Goal: Transaction & Acquisition: Purchase product/service

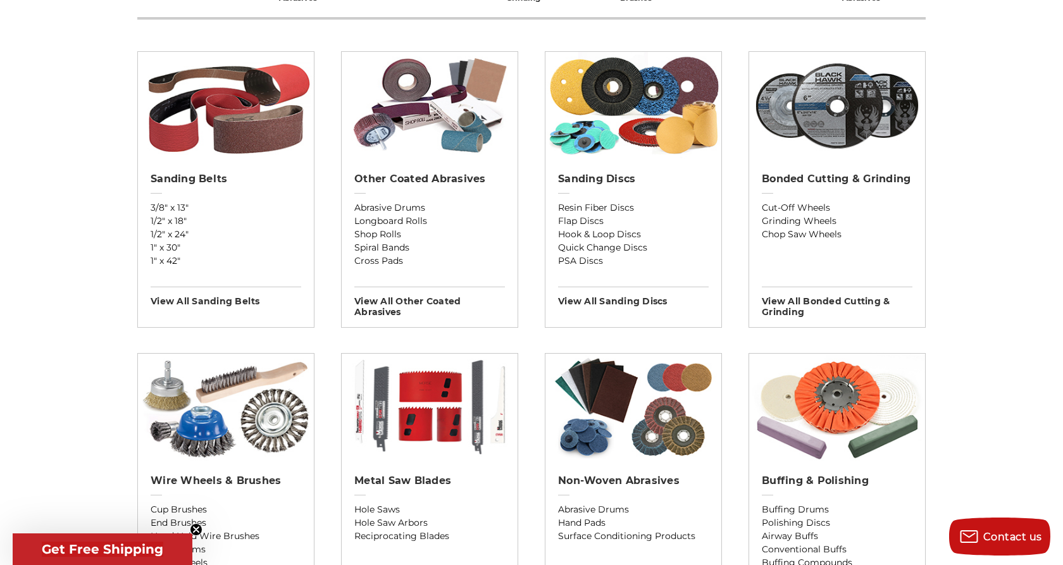
scroll to position [429, 0]
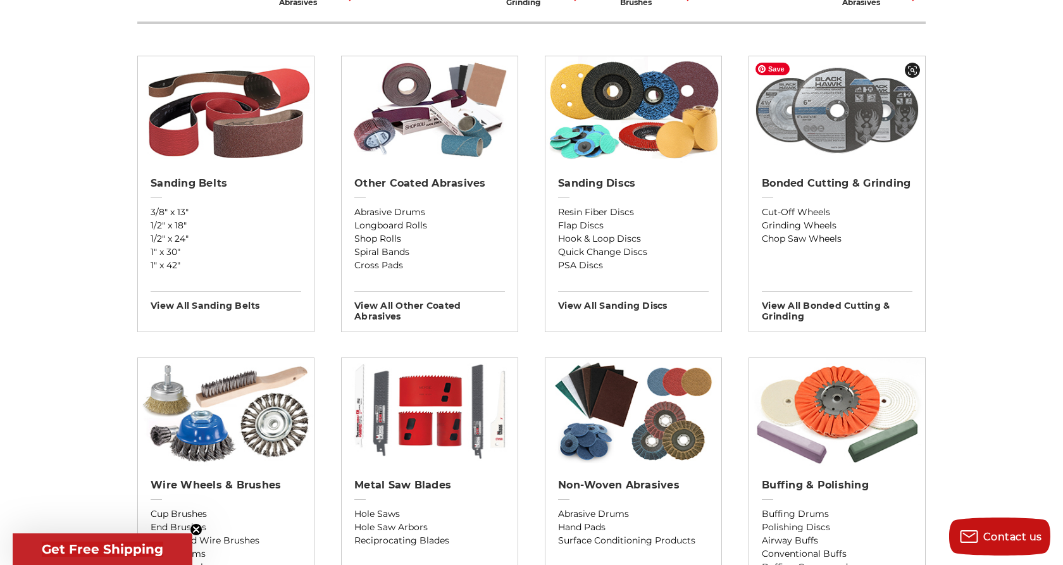
click at [835, 121] on img at bounding box center [837, 110] width 176 height 108
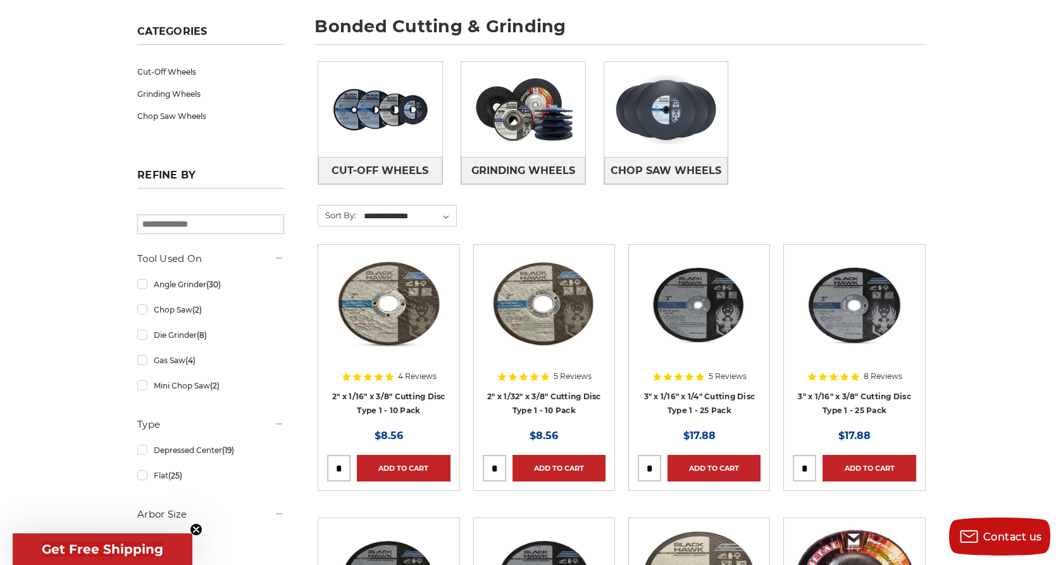
scroll to position [218, 0]
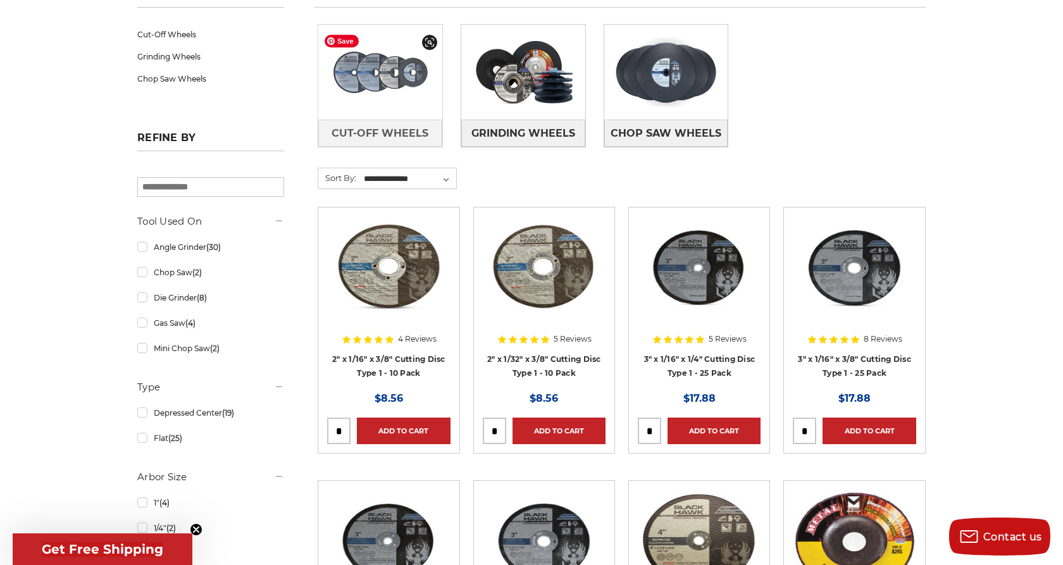
click at [401, 83] on img at bounding box center [380, 71] width 124 height 87
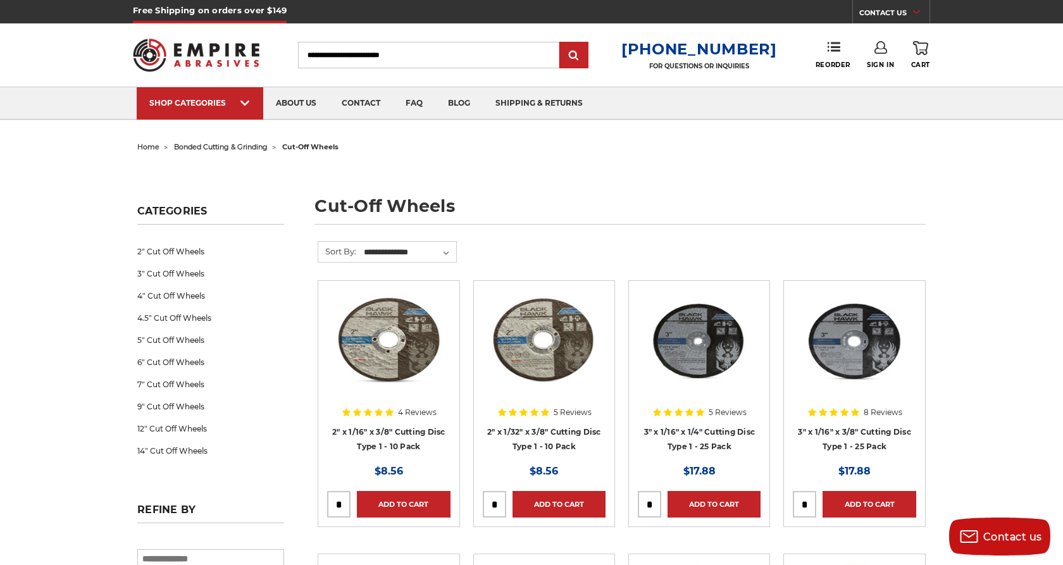
scroll to position [22, 0]
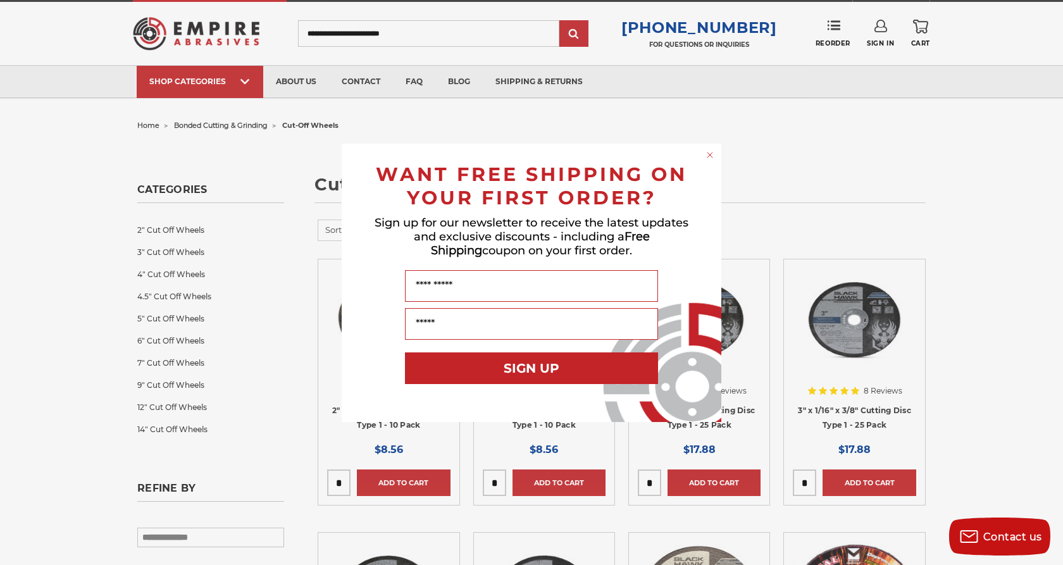
click at [709, 154] on circle "Close dialog" at bounding box center [710, 155] width 12 height 12
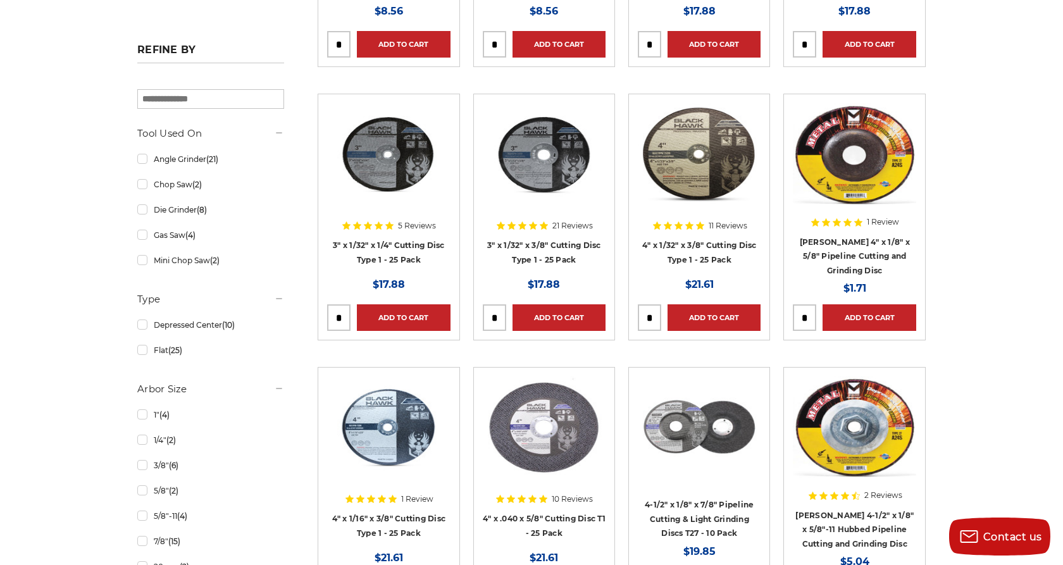
scroll to position [459, 0]
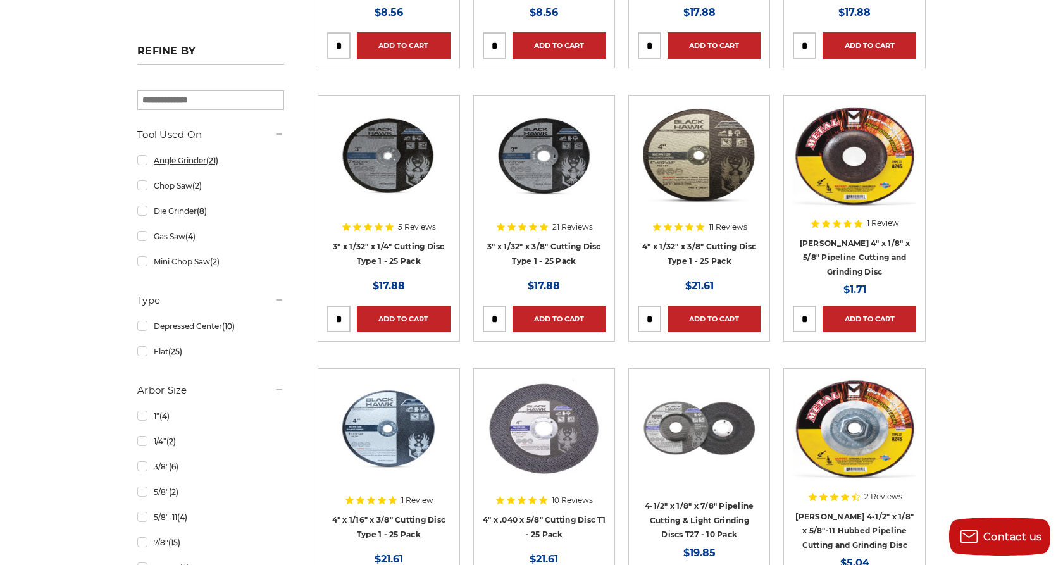
click at [141, 161] on link "Angle Grinder (21)" at bounding box center [210, 160] width 147 height 22
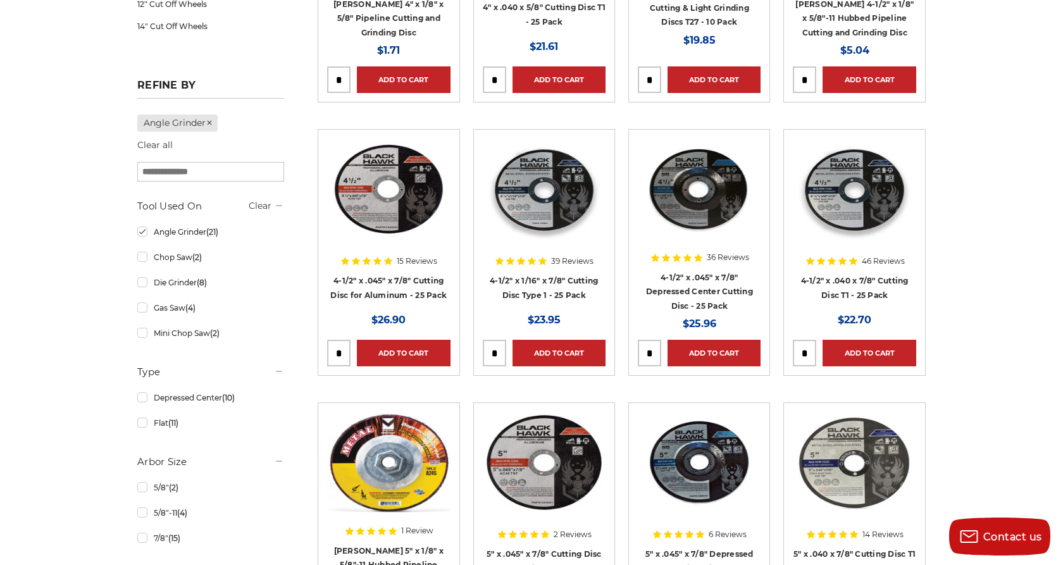
scroll to position [428, 0]
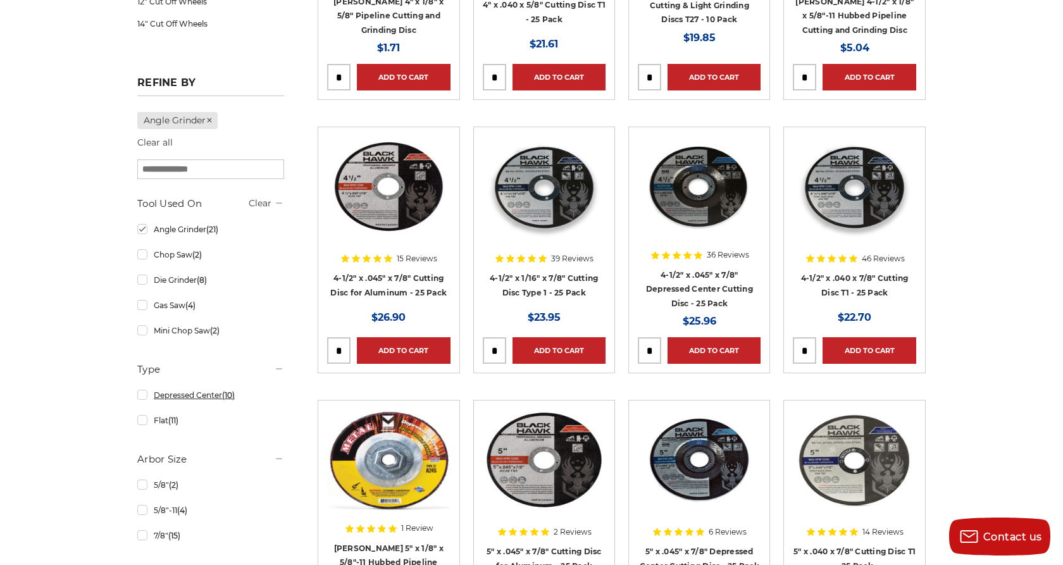
click at [145, 397] on link "Depressed Center (10)" at bounding box center [210, 395] width 147 height 22
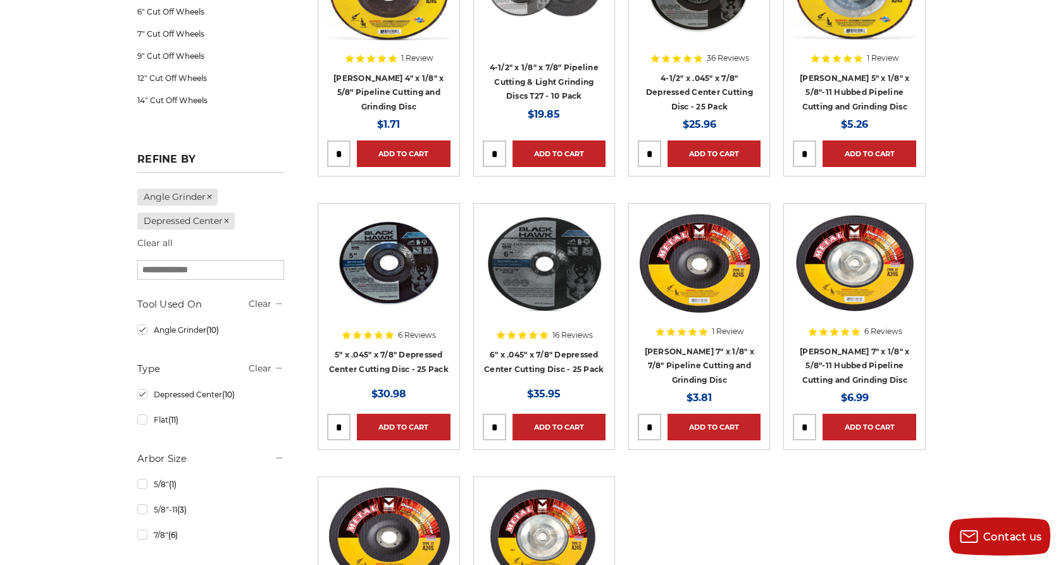
scroll to position [352, 0]
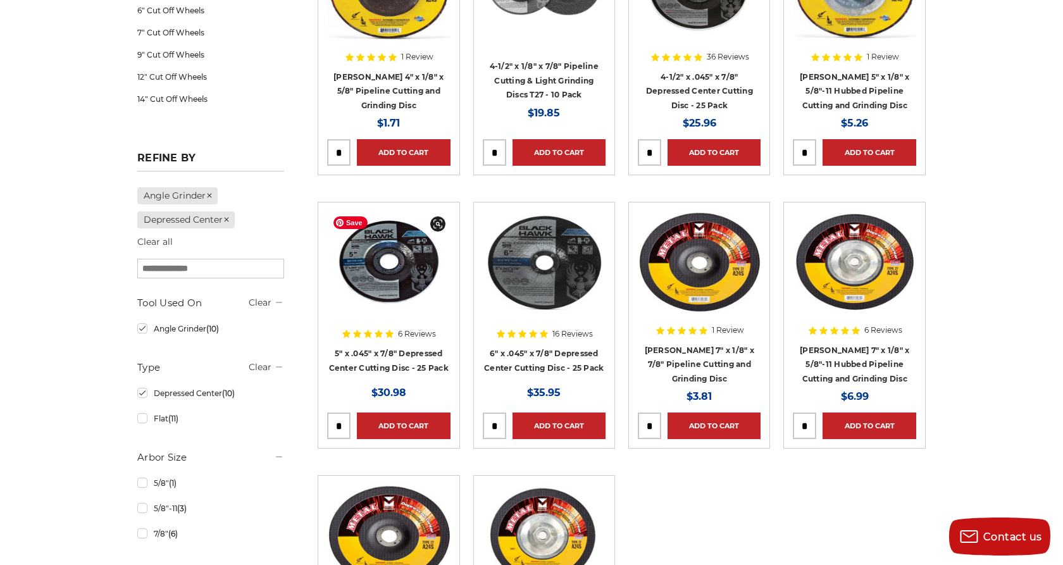
click at [397, 259] on img at bounding box center [388, 261] width 123 height 101
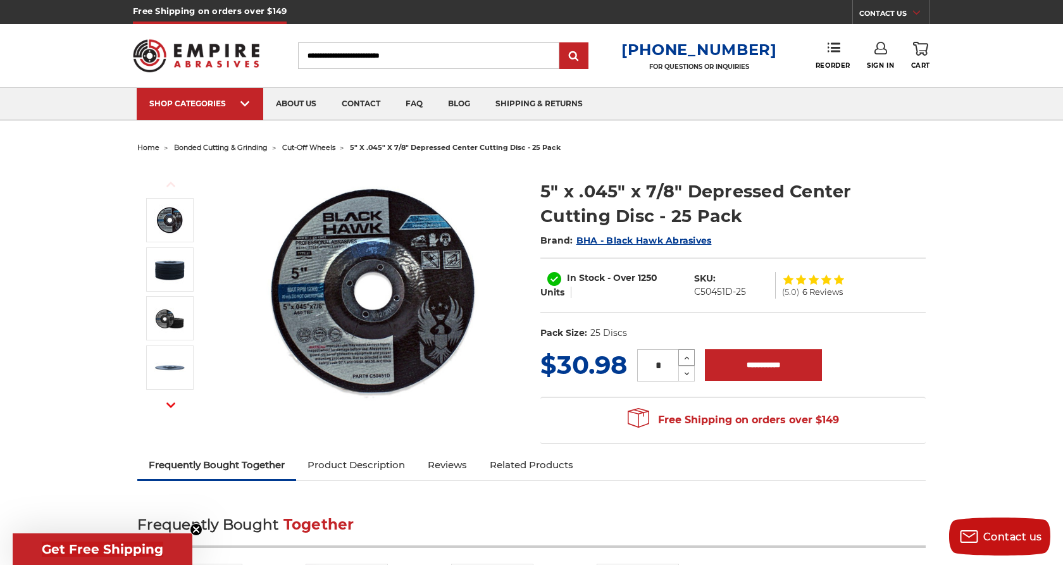
click at [688, 359] on icon at bounding box center [686, 357] width 9 height 11
type input "*"
click at [740, 363] on input "**********" at bounding box center [763, 365] width 117 height 32
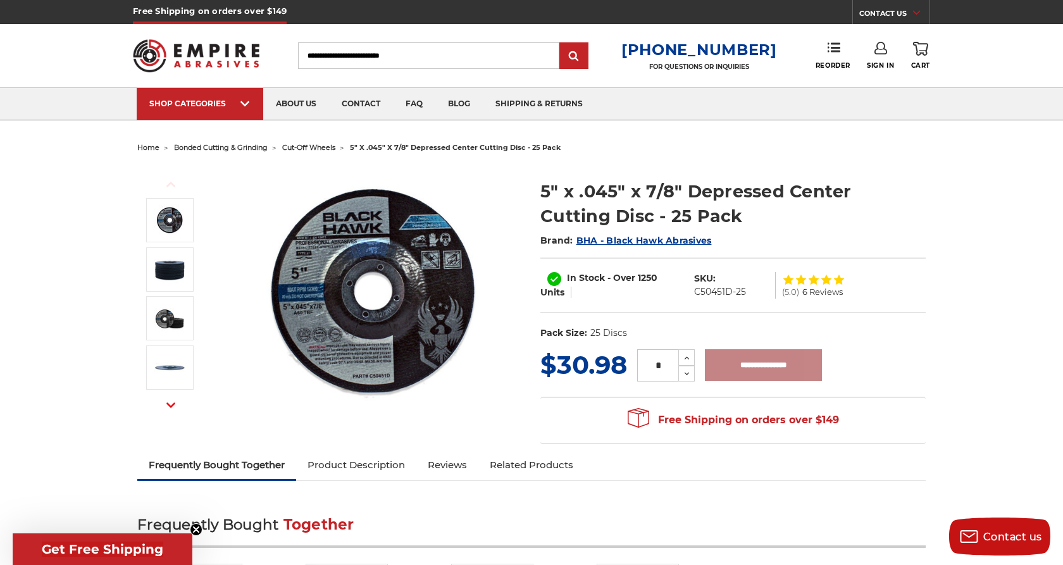
type input "**********"
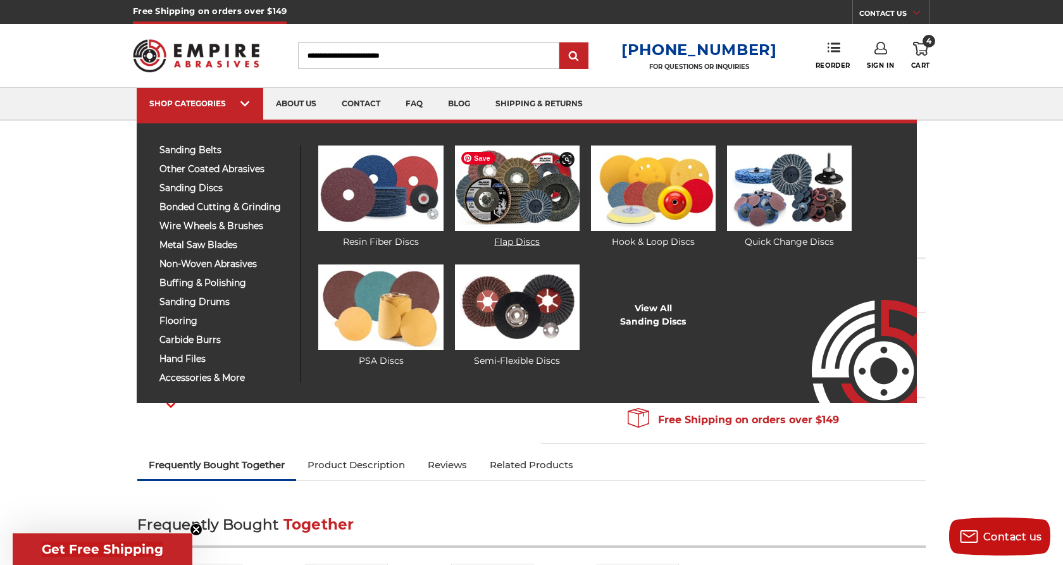
click at [506, 218] on img at bounding box center [517, 188] width 125 height 85
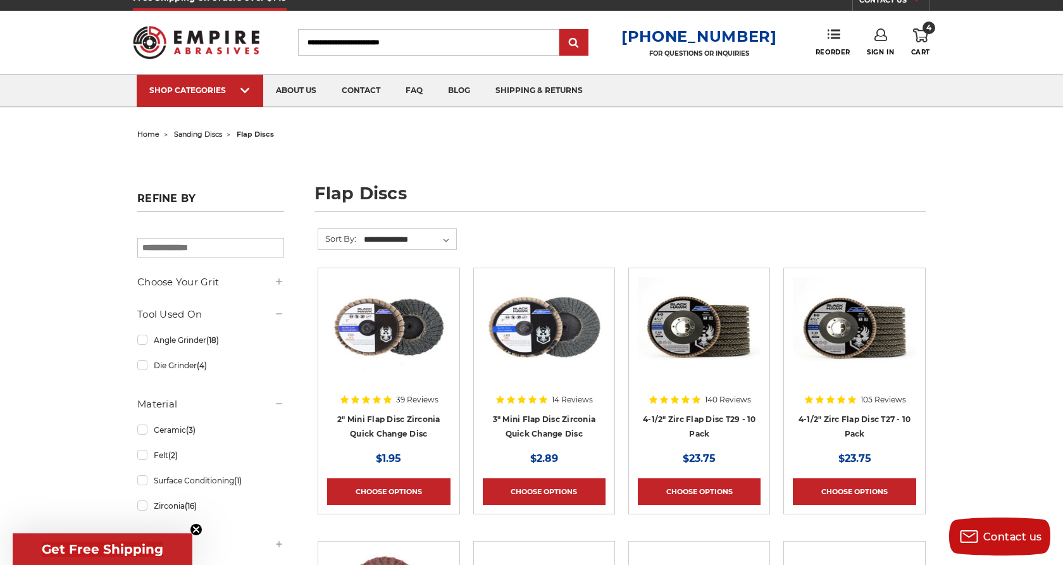
scroll to position [30, 0]
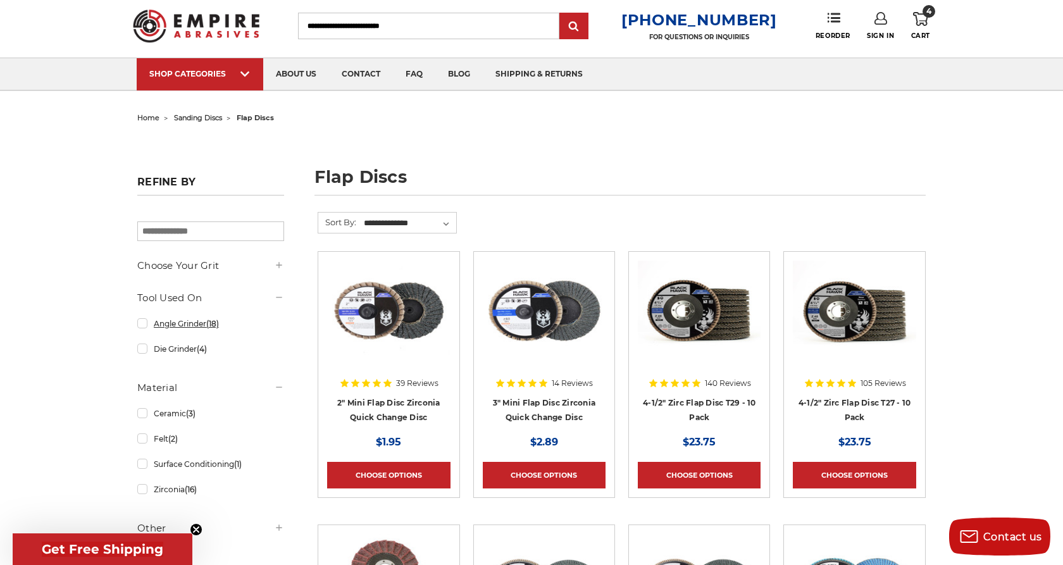
click at [143, 328] on link "Angle Grinder (18)" at bounding box center [210, 324] width 147 height 22
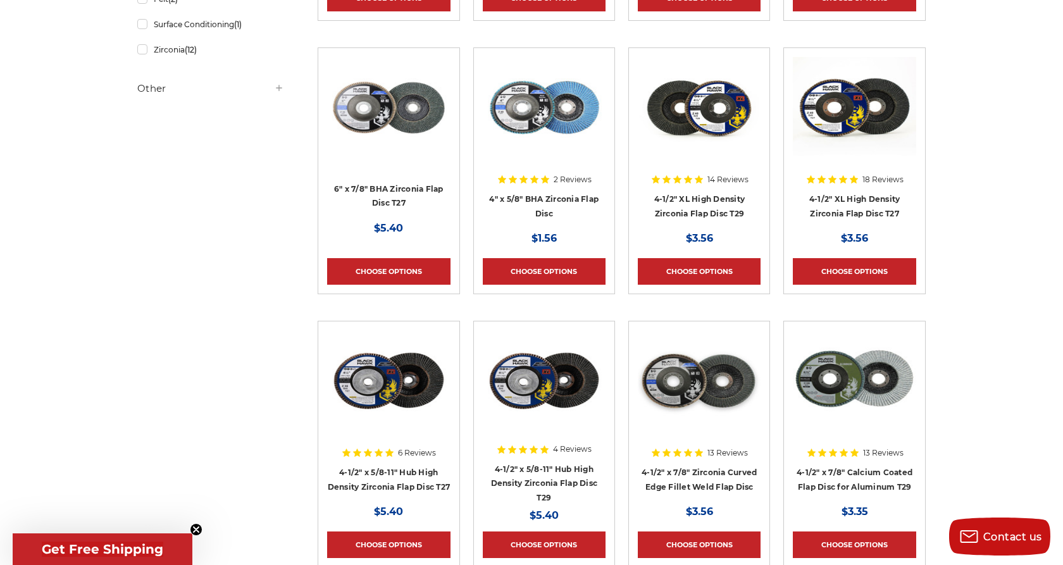
scroll to position [502, 0]
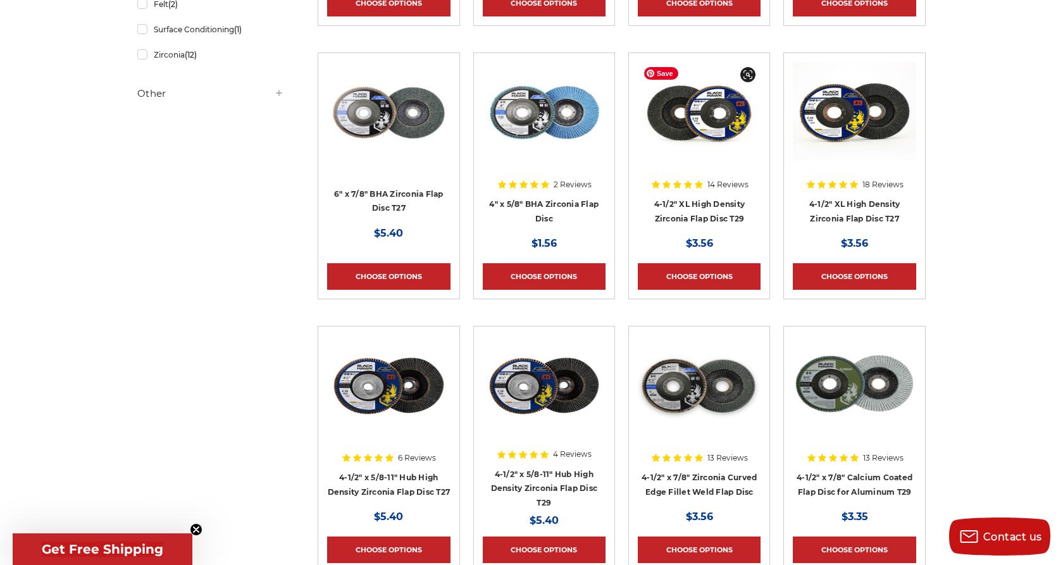
click at [712, 111] on img at bounding box center [699, 112] width 123 height 101
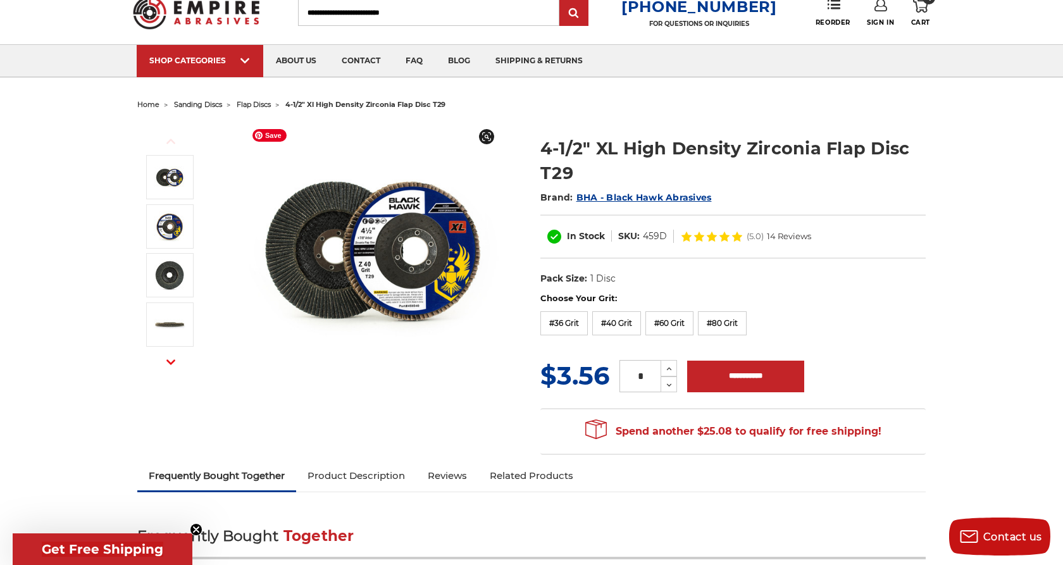
scroll to position [45, 0]
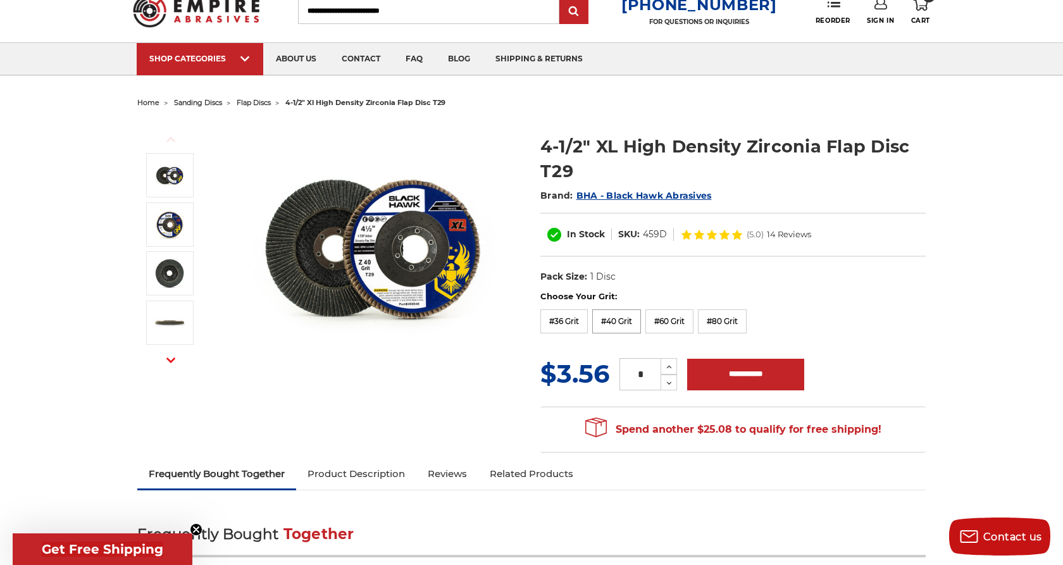
click at [621, 326] on label "#40 Grit" at bounding box center [616, 321] width 49 height 24
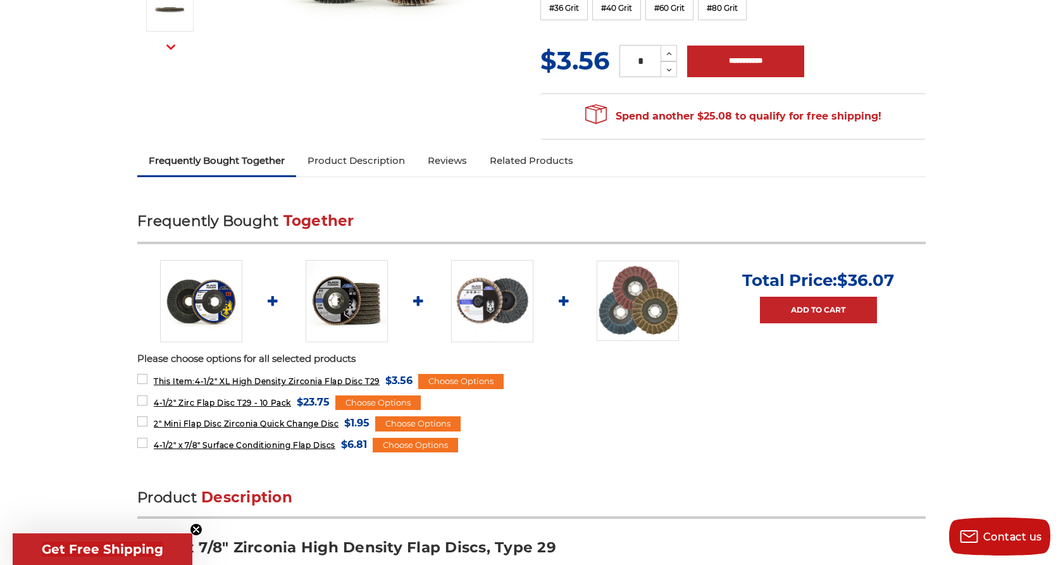
scroll to position [360, 0]
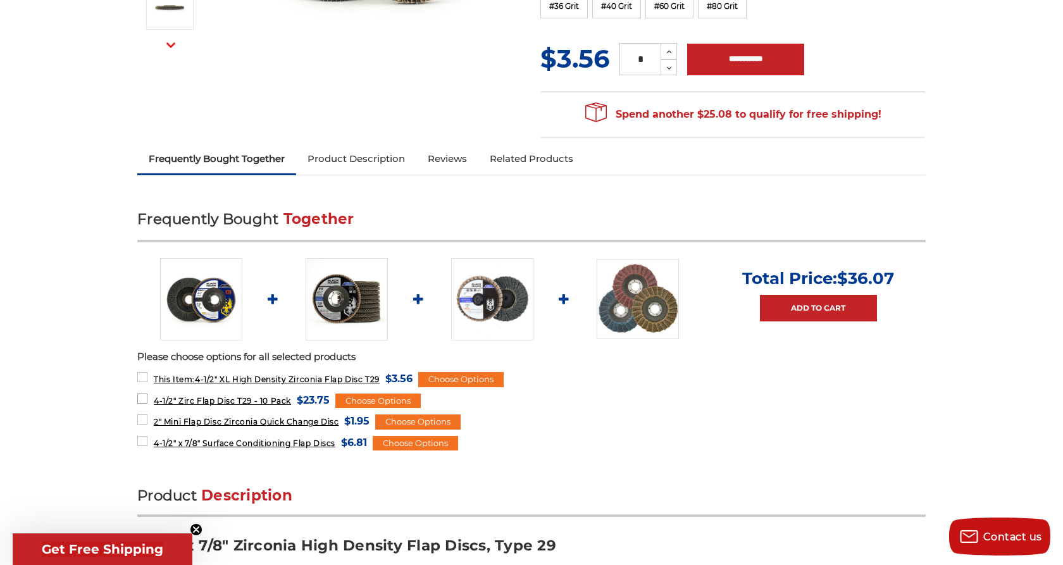
click at [239, 402] on span "4-1/2" Zirc Flap Disc T29 - 10 Pack" at bounding box center [222, 400] width 137 height 9
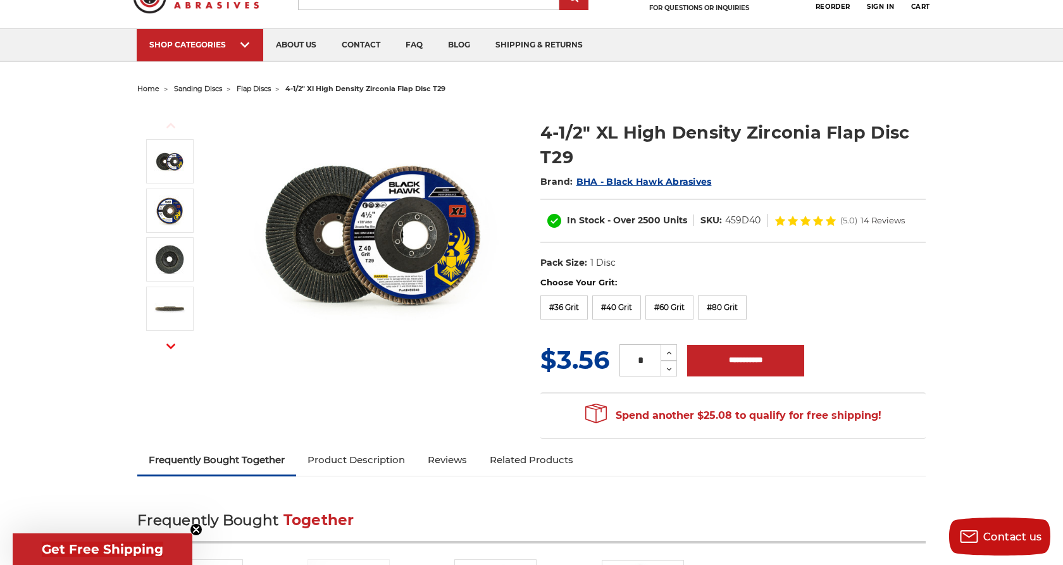
scroll to position [47, 0]
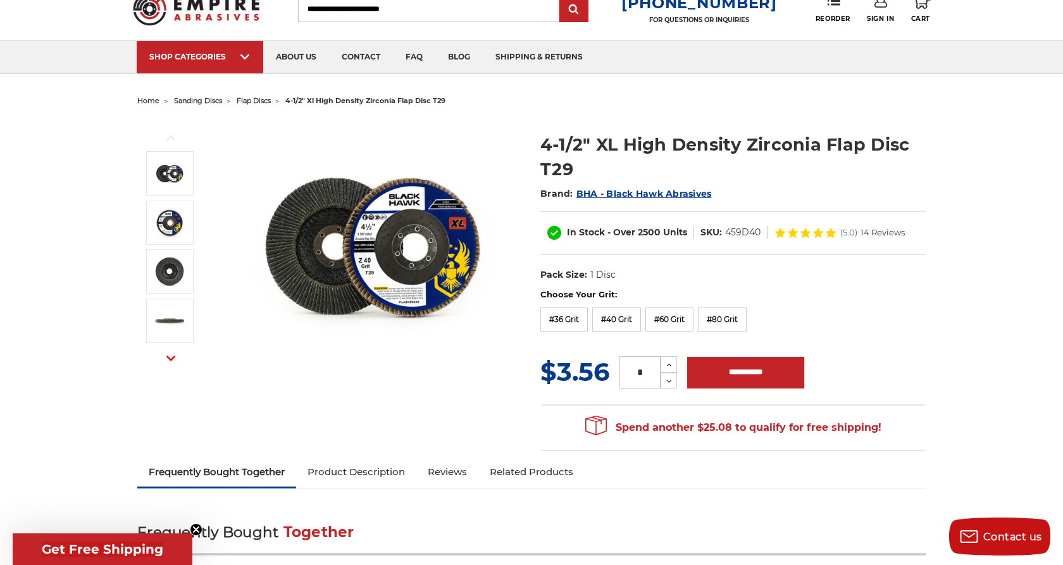
click at [649, 371] on input "*" at bounding box center [640, 372] width 41 height 32
type input "**"
click at [725, 372] on input "**********" at bounding box center [745, 373] width 117 height 32
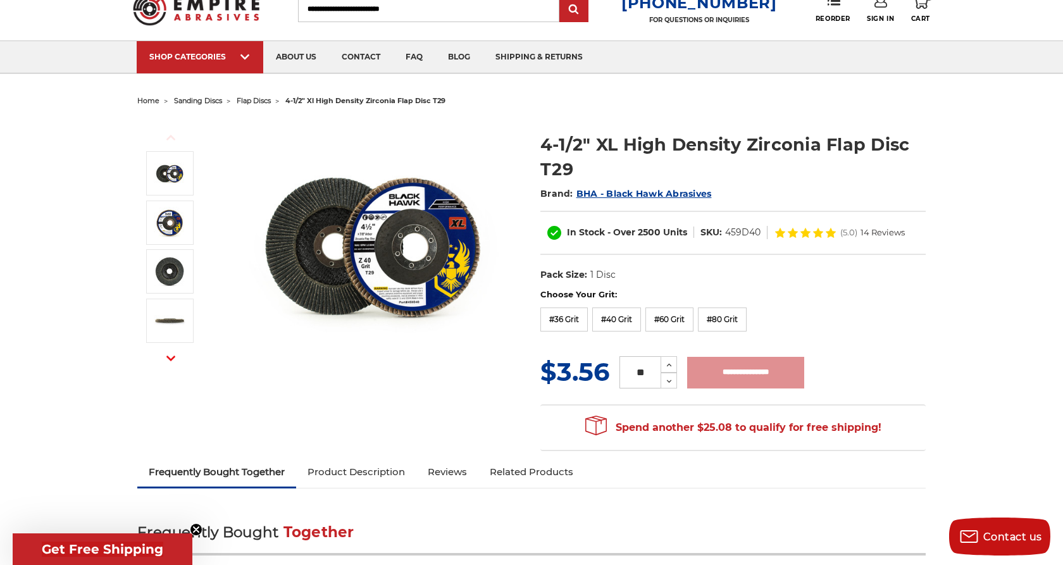
type input "**********"
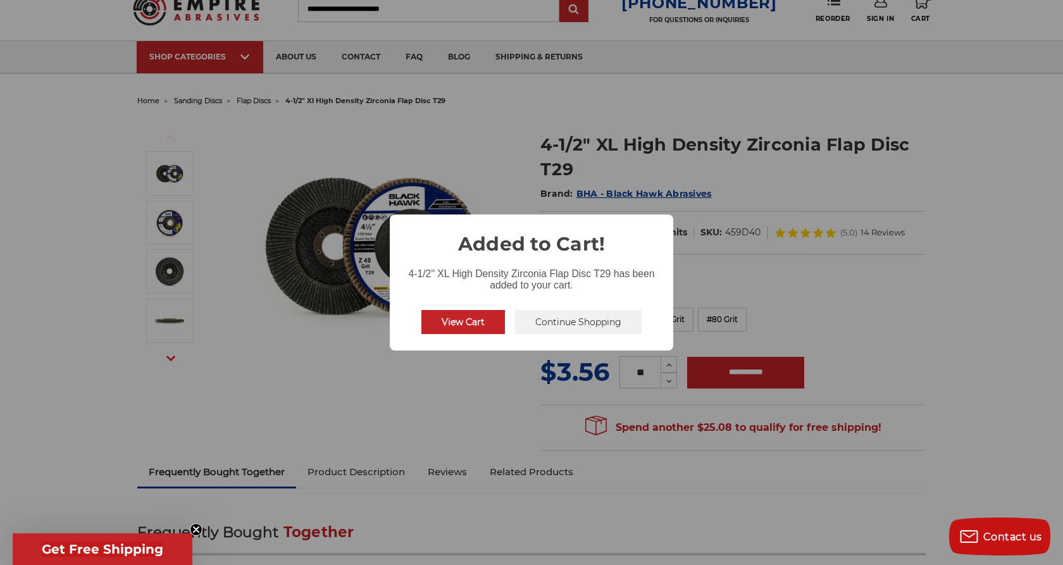
click at [467, 323] on button "View Cart" at bounding box center [463, 322] width 84 height 24
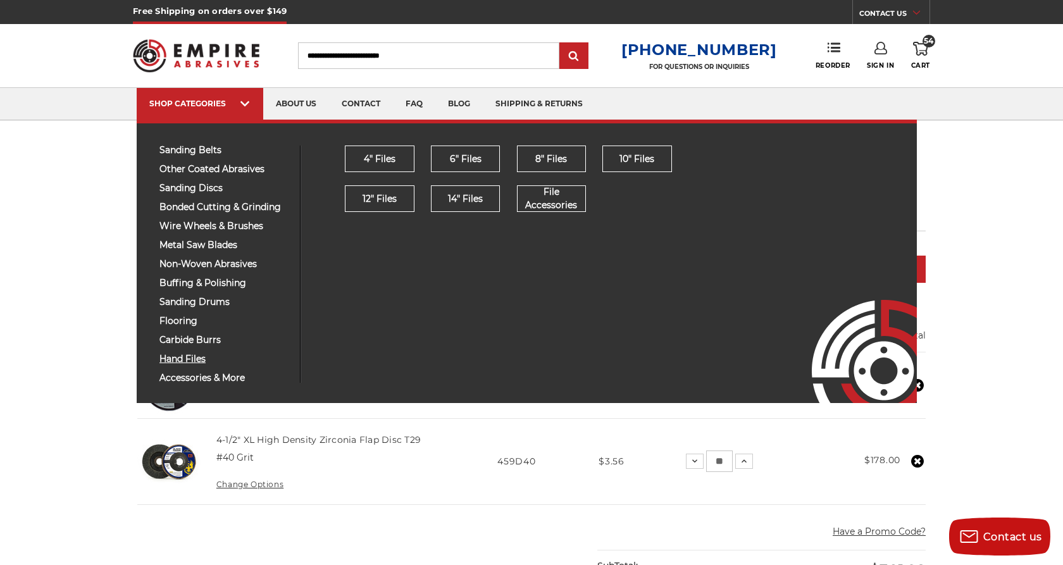
click at [203, 358] on span "hand files" at bounding box center [224, 358] width 131 height 9
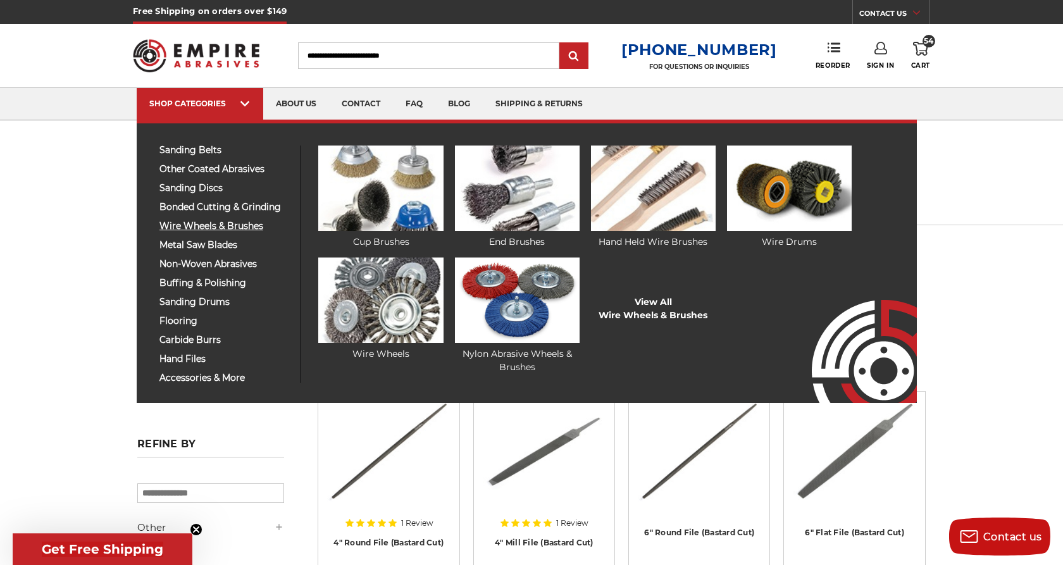
click at [199, 226] on span "wire wheels & brushes" at bounding box center [224, 225] width 131 height 9
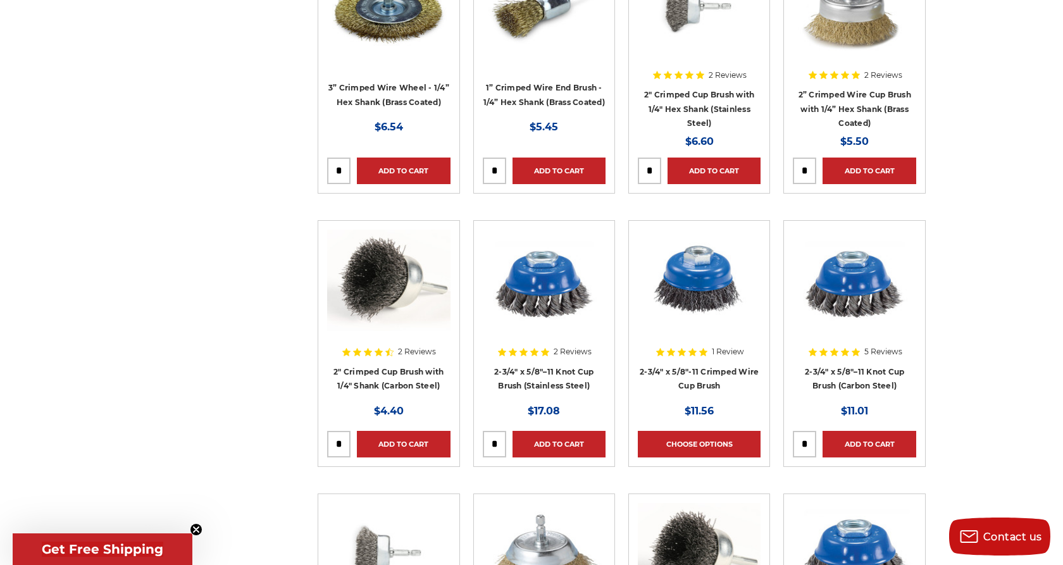
scroll to position [2057, 0]
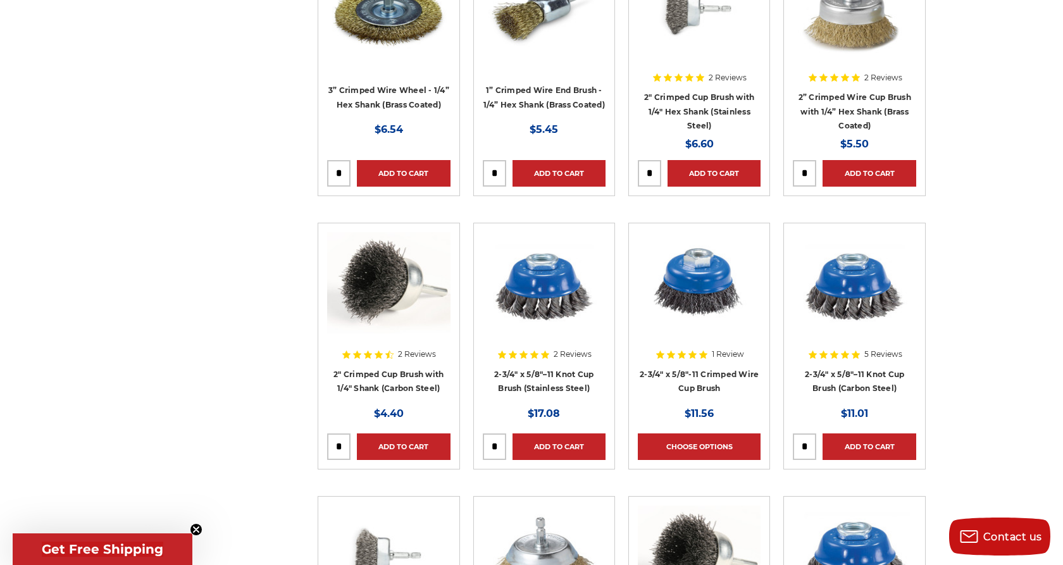
click at [496, 446] on input "tel" at bounding box center [494, 446] width 22 height 25
click at [544, 445] on link "Add to Cart" at bounding box center [559, 446] width 93 height 27
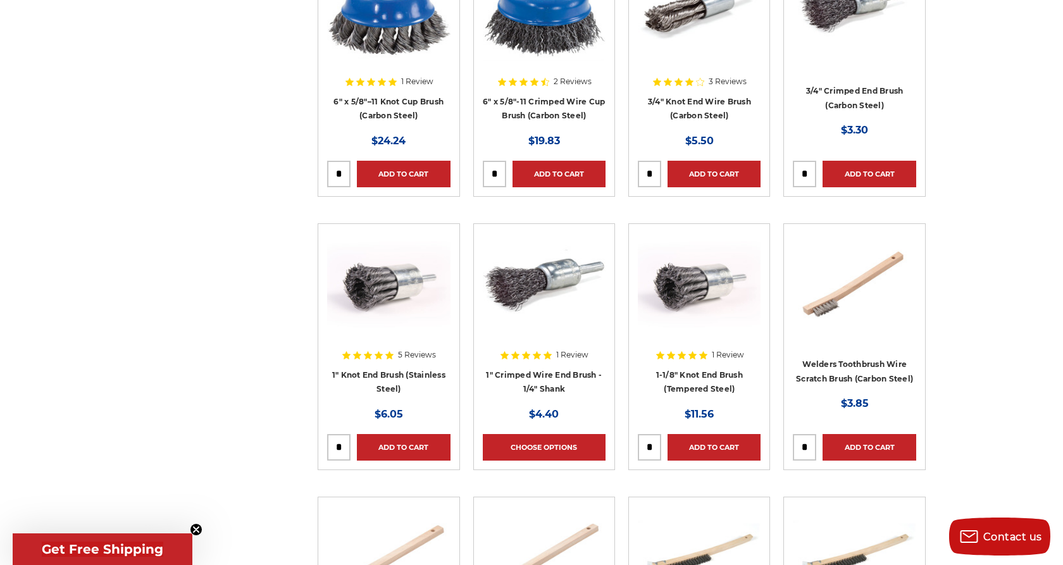
scroll to position [3151, 0]
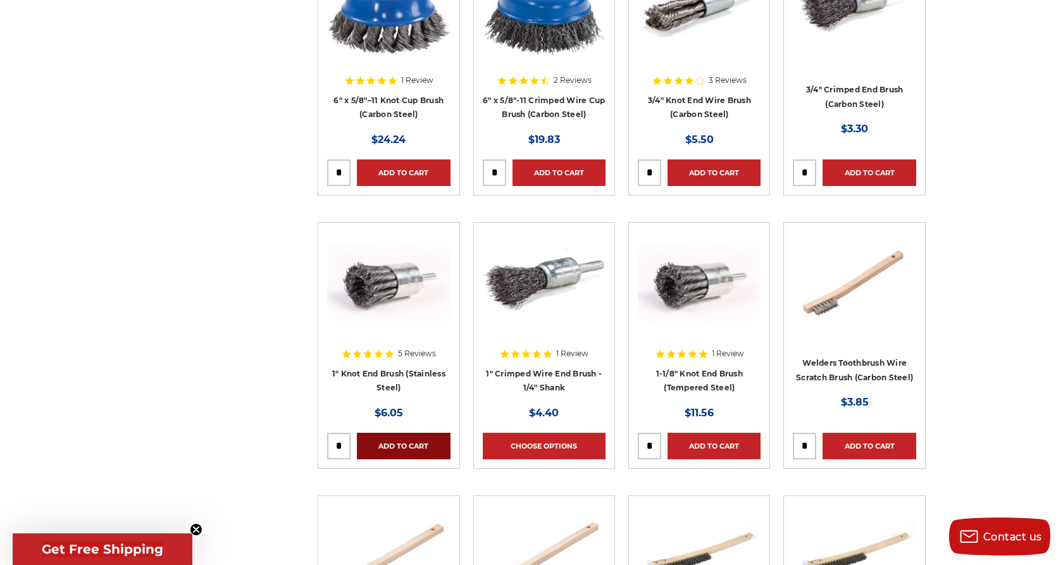
click at [373, 449] on link "Add to Cart" at bounding box center [403, 446] width 93 height 27
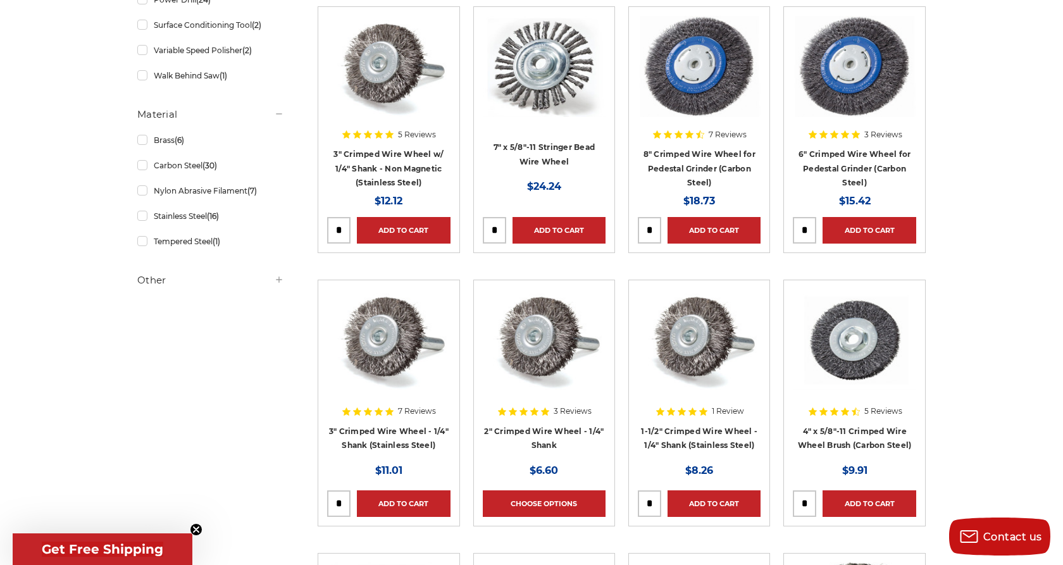
scroll to position [630, 0]
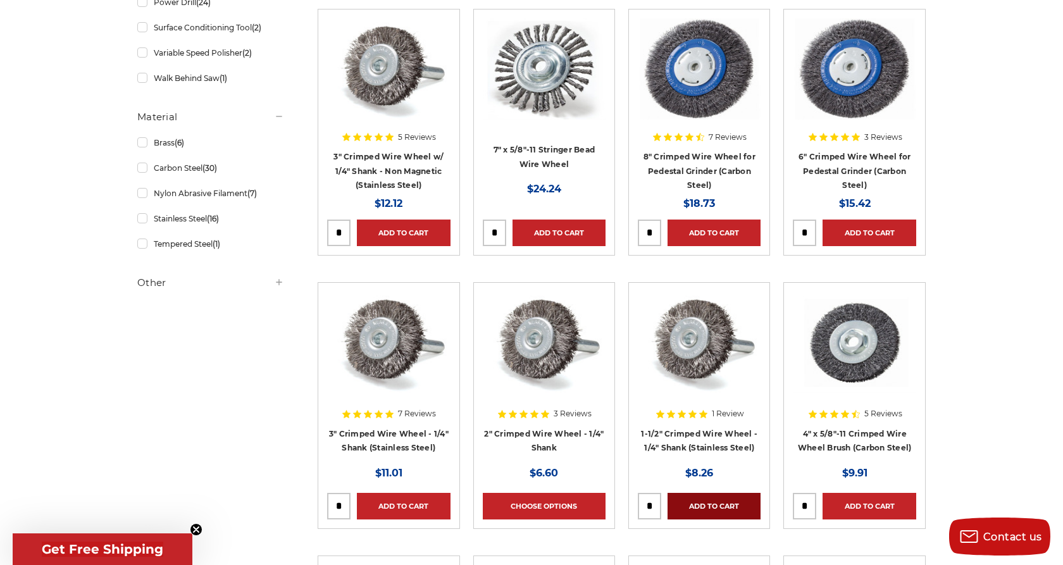
click at [726, 499] on link "Add to Cart" at bounding box center [714, 506] width 93 height 27
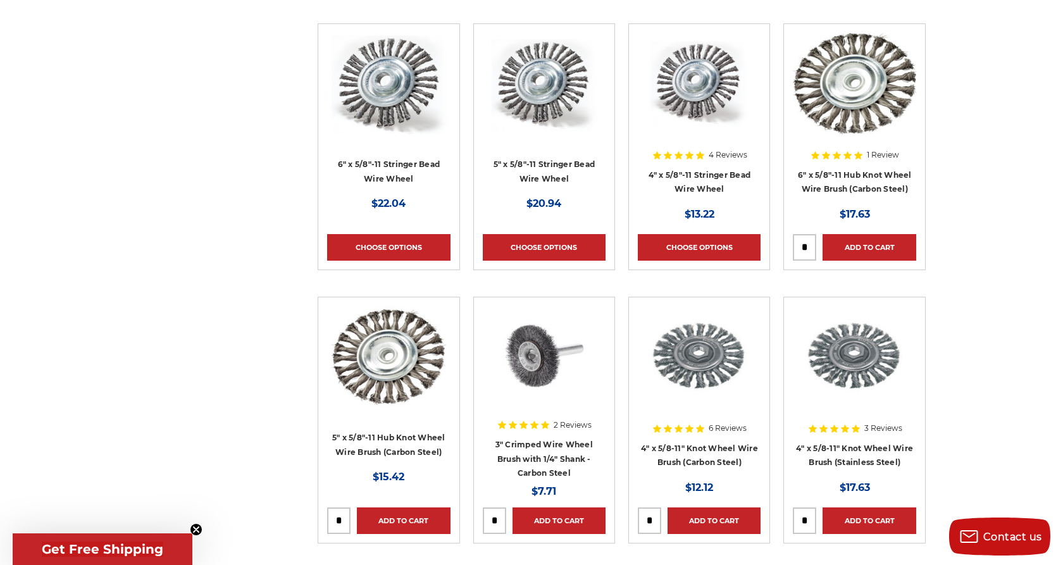
scroll to position [1166, 0]
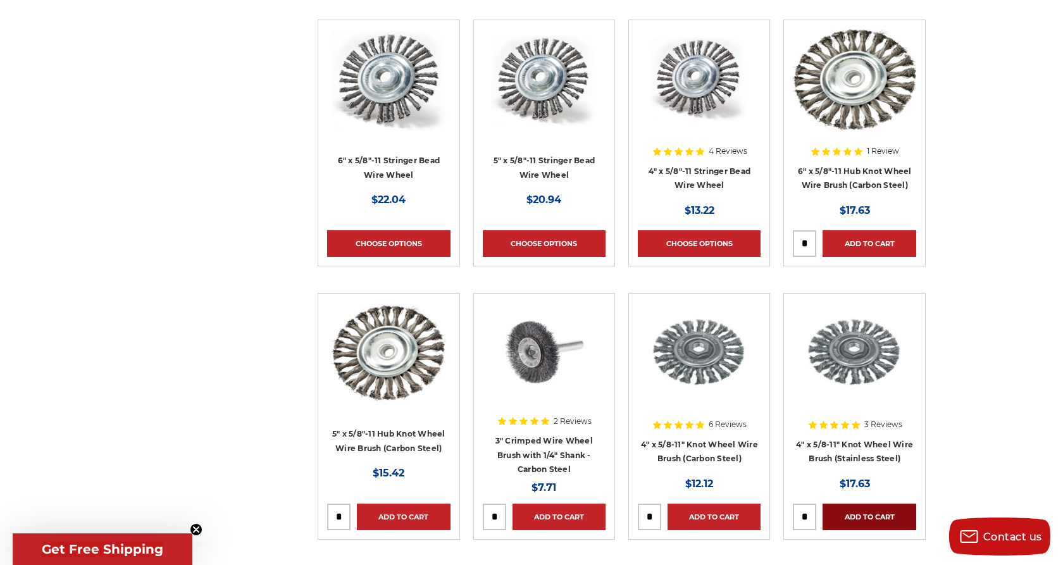
click at [870, 516] on link "Add to Cart" at bounding box center [869, 517] width 93 height 27
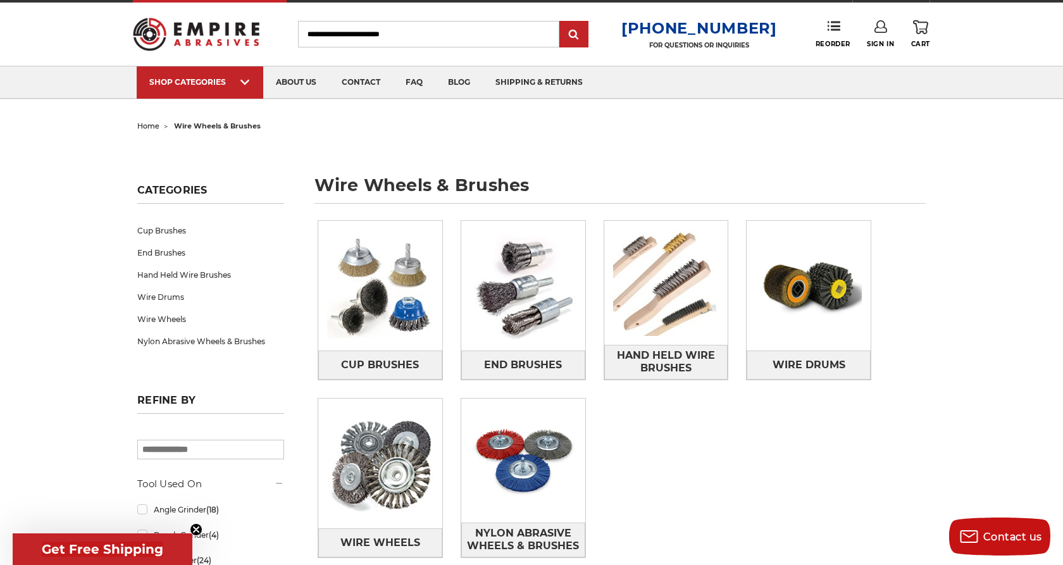
scroll to position [0, 0]
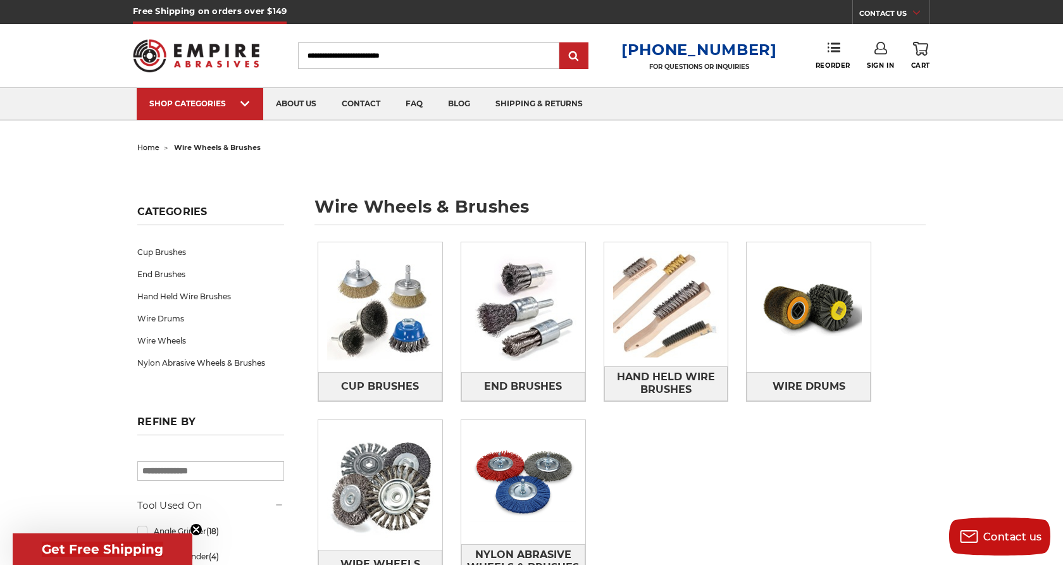
click at [923, 59] on link "0 Cart" at bounding box center [920, 56] width 19 height 28
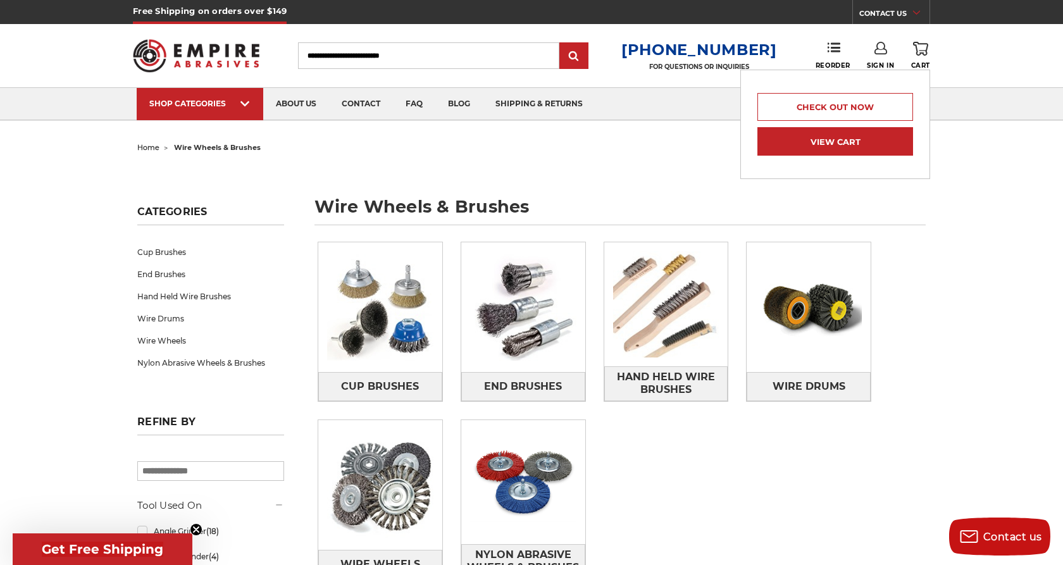
click at [874, 147] on link "View Cart" at bounding box center [835, 141] width 156 height 28
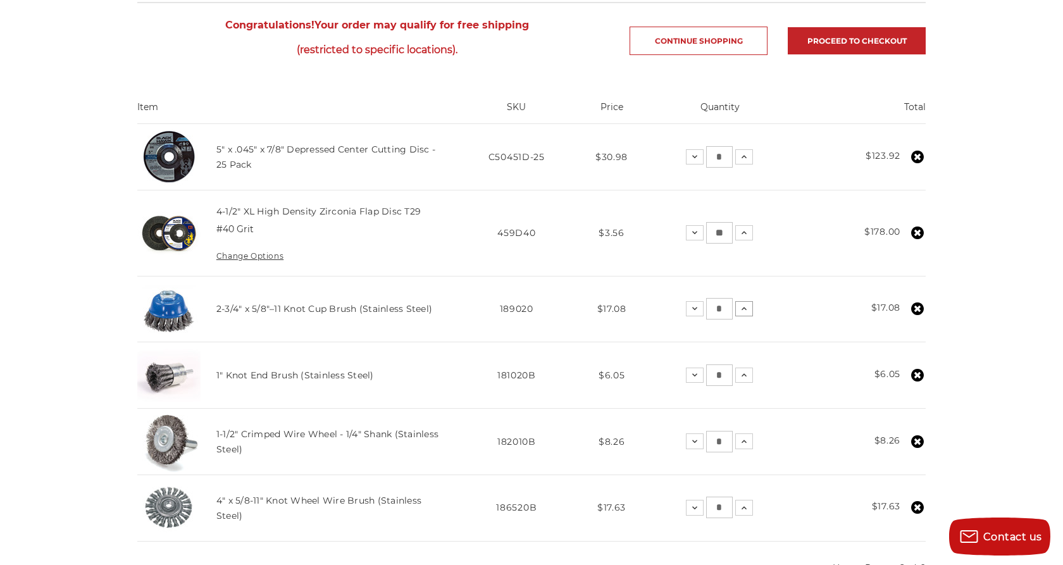
click at [749, 314] on icon at bounding box center [744, 309] width 10 height 10
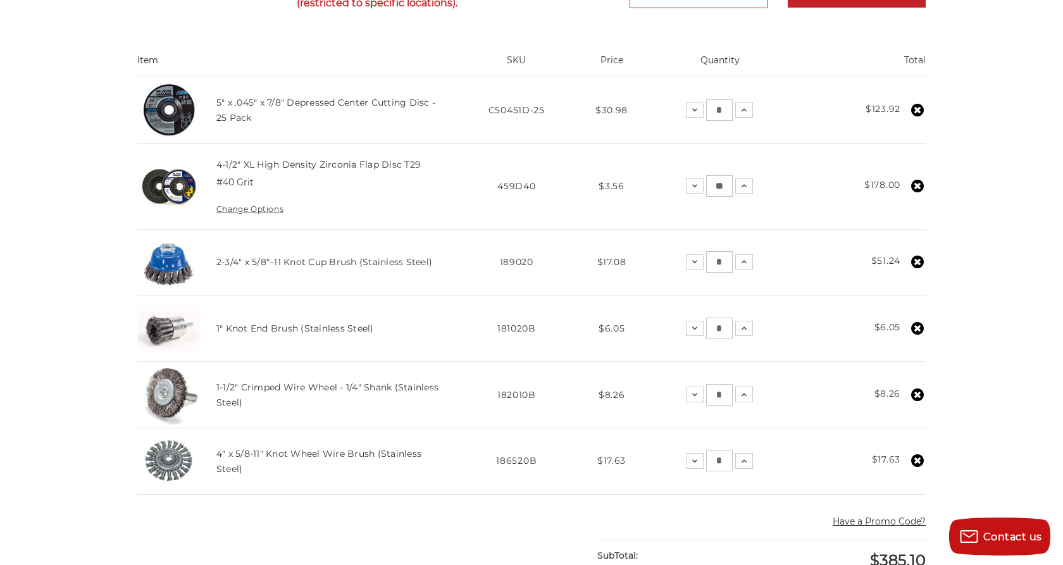
scroll to position [278, 0]
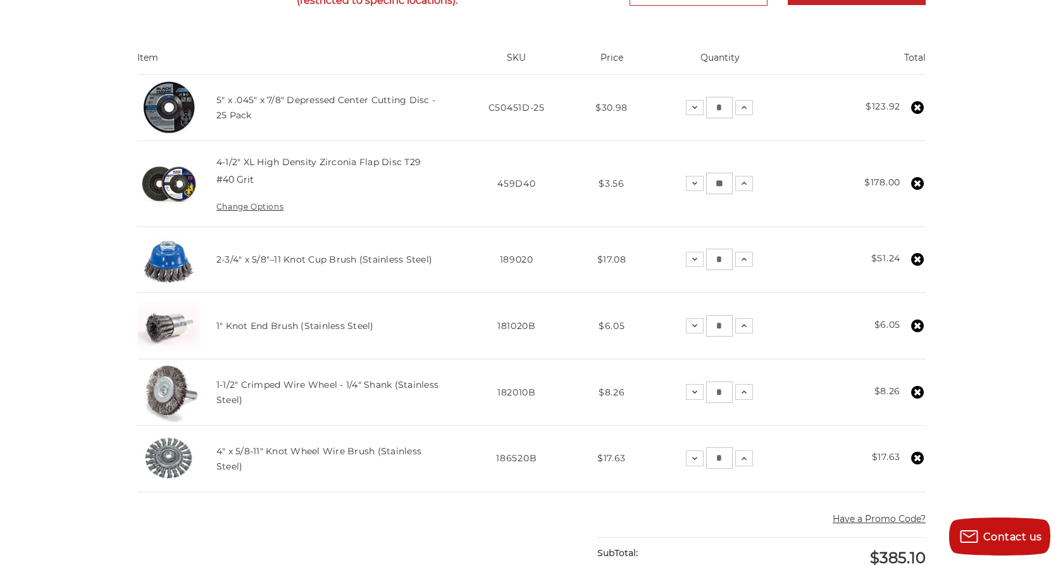
click at [733, 337] on input "*" at bounding box center [719, 326] width 27 height 22
type input "*"
click at [733, 403] on input "*" at bounding box center [719, 393] width 27 height 22
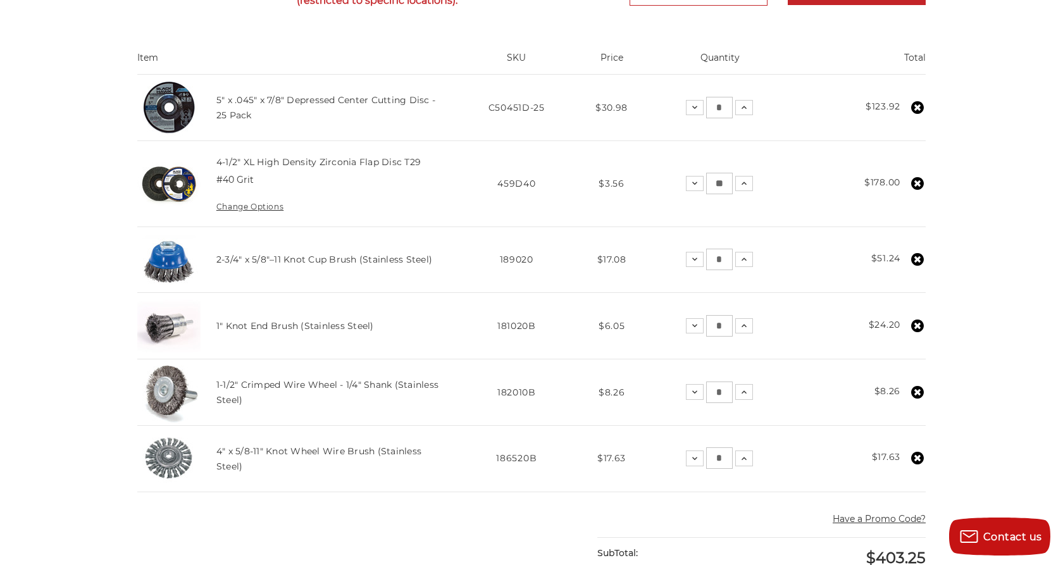
click at [733, 403] on input "*" at bounding box center [719, 393] width 27 height 22
type input "*"
click at [733, 469] on input "*" at bounding box center [719, 458] width 27 height 22
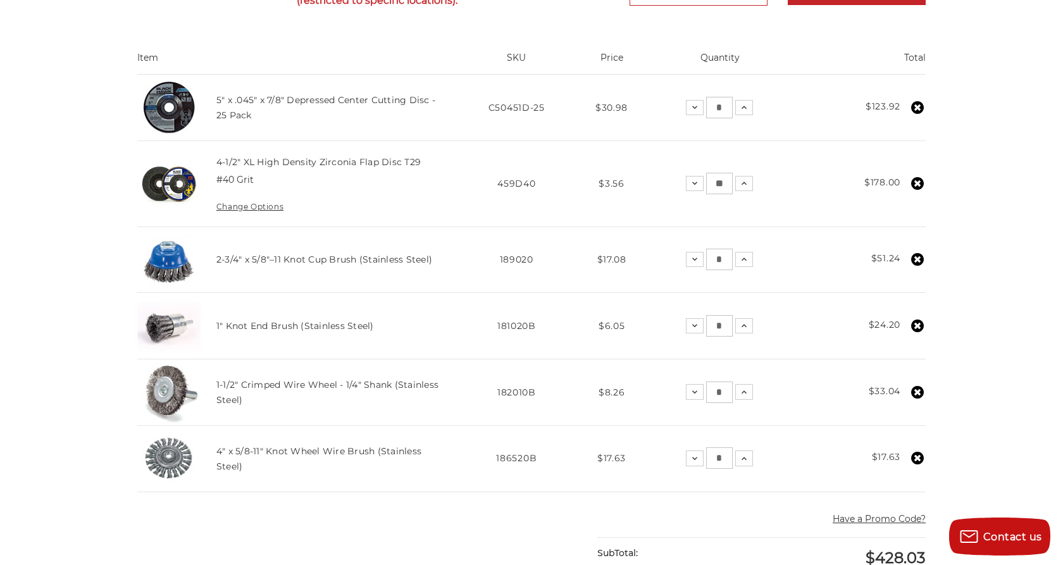
click at [733, 469] on input "*" at bounding box center [719, 458] width 27 height 22
type input "*"
click at [953, 464] on div "home your cart Your Cart Congratulations! Your order may qualify for free shipp…" at bounding box center [531, 421] width 895 height 1120
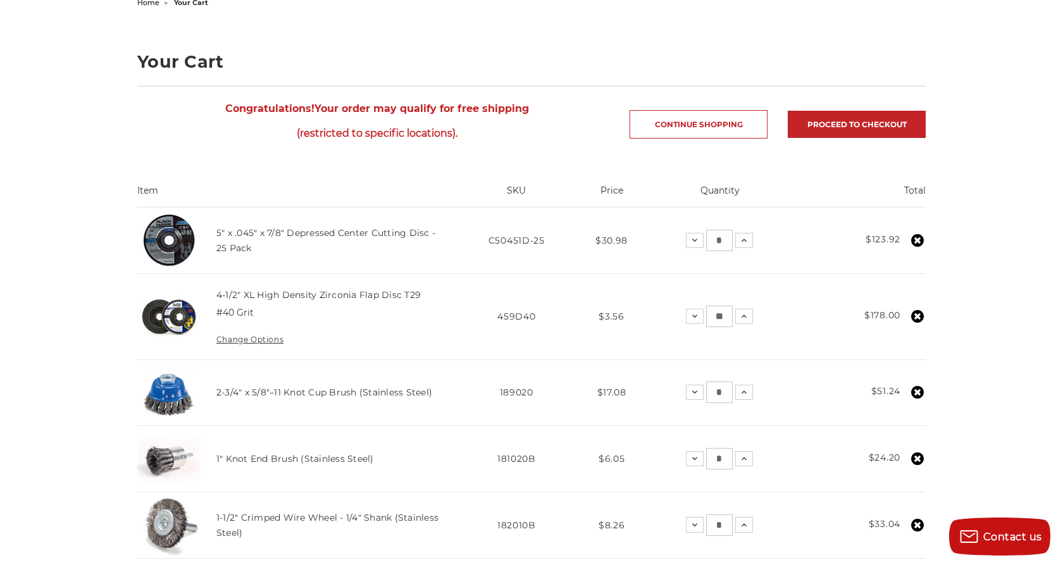
scroll to position [130, 0]
